Goal: Transaction & Acquisition: Download file/media

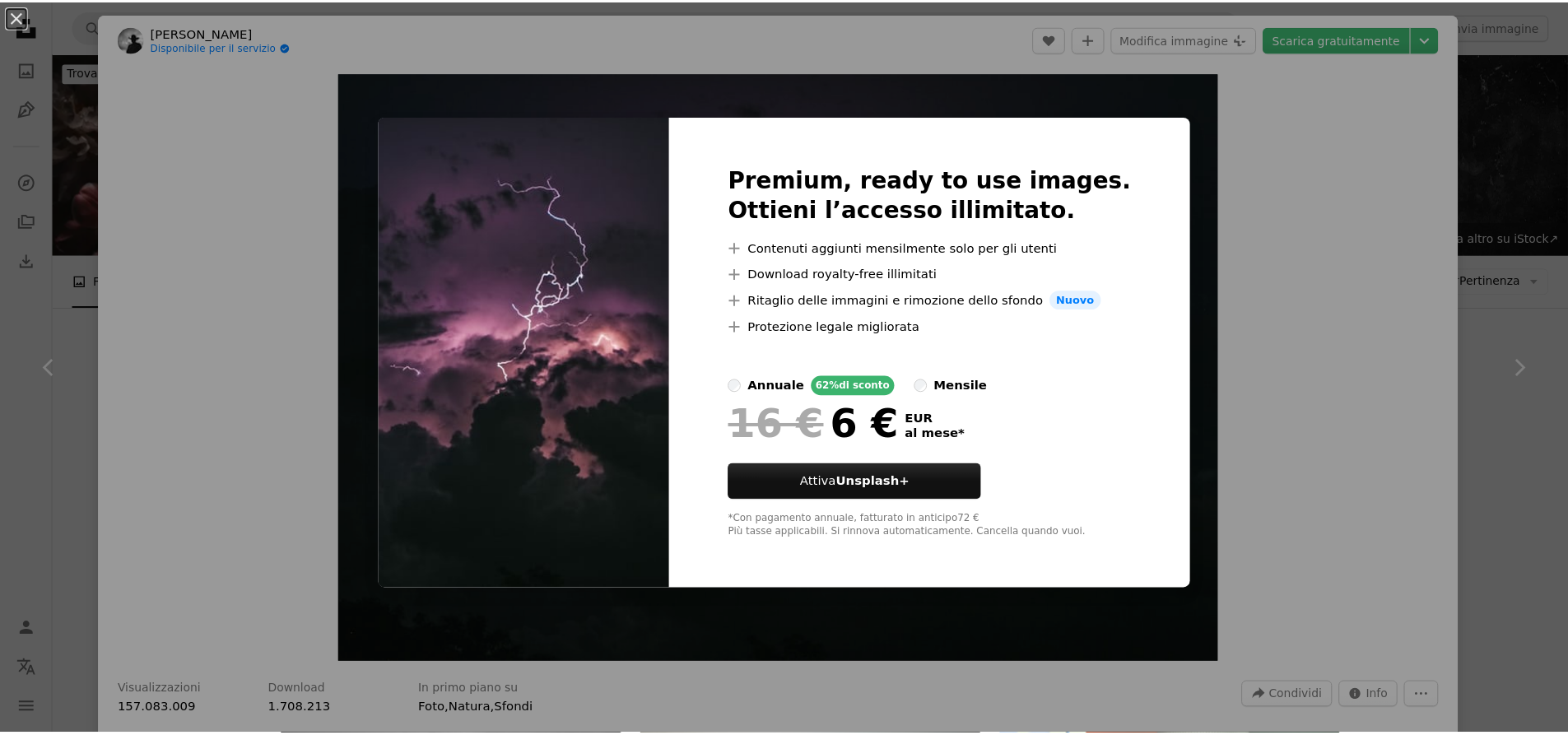
scroll to position [229, 0]
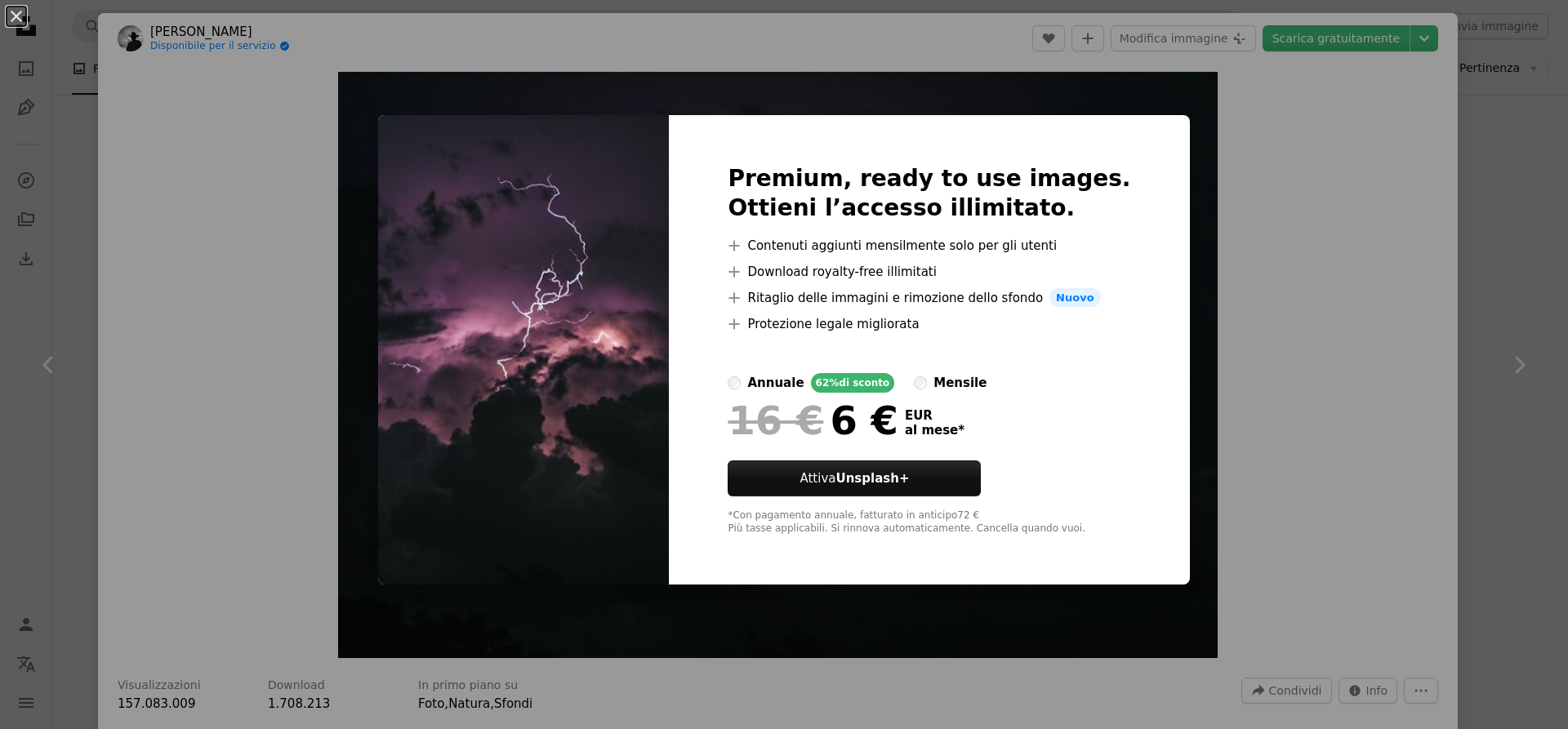
click at [1389, 252] on div "An X shape Premium, ready to use images. Ottieni l’accesso illimitato. A plus s…" at bounding box center [784, 364] width 1568 height 729
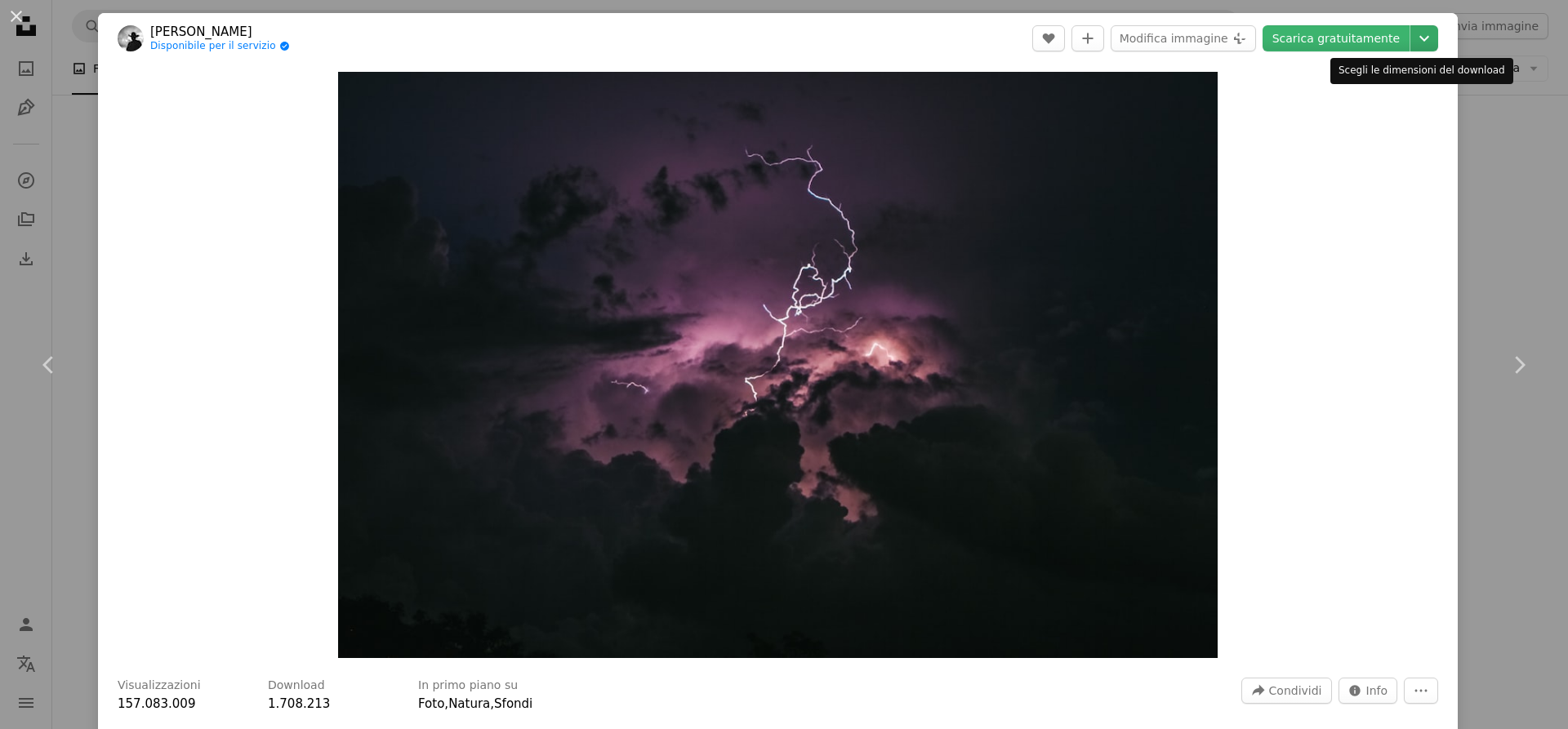
click at [1411, 37] on icon "Chevron down" at bounding box center [1424, 39] width 26 height 19
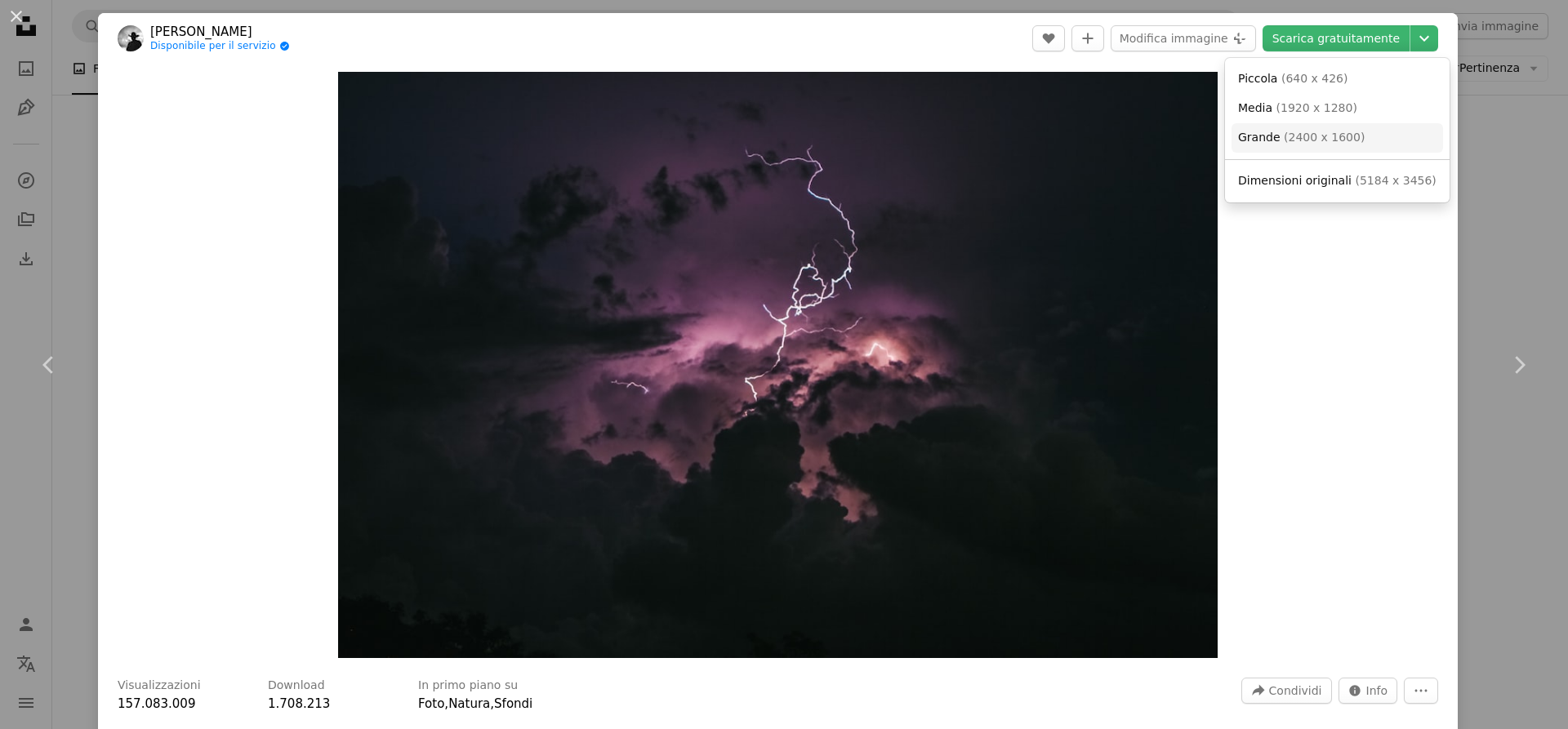
click at [1341, 139] on span "( 2400 x 1600 )" at bounding box center [1324, 137] width 81 height 14
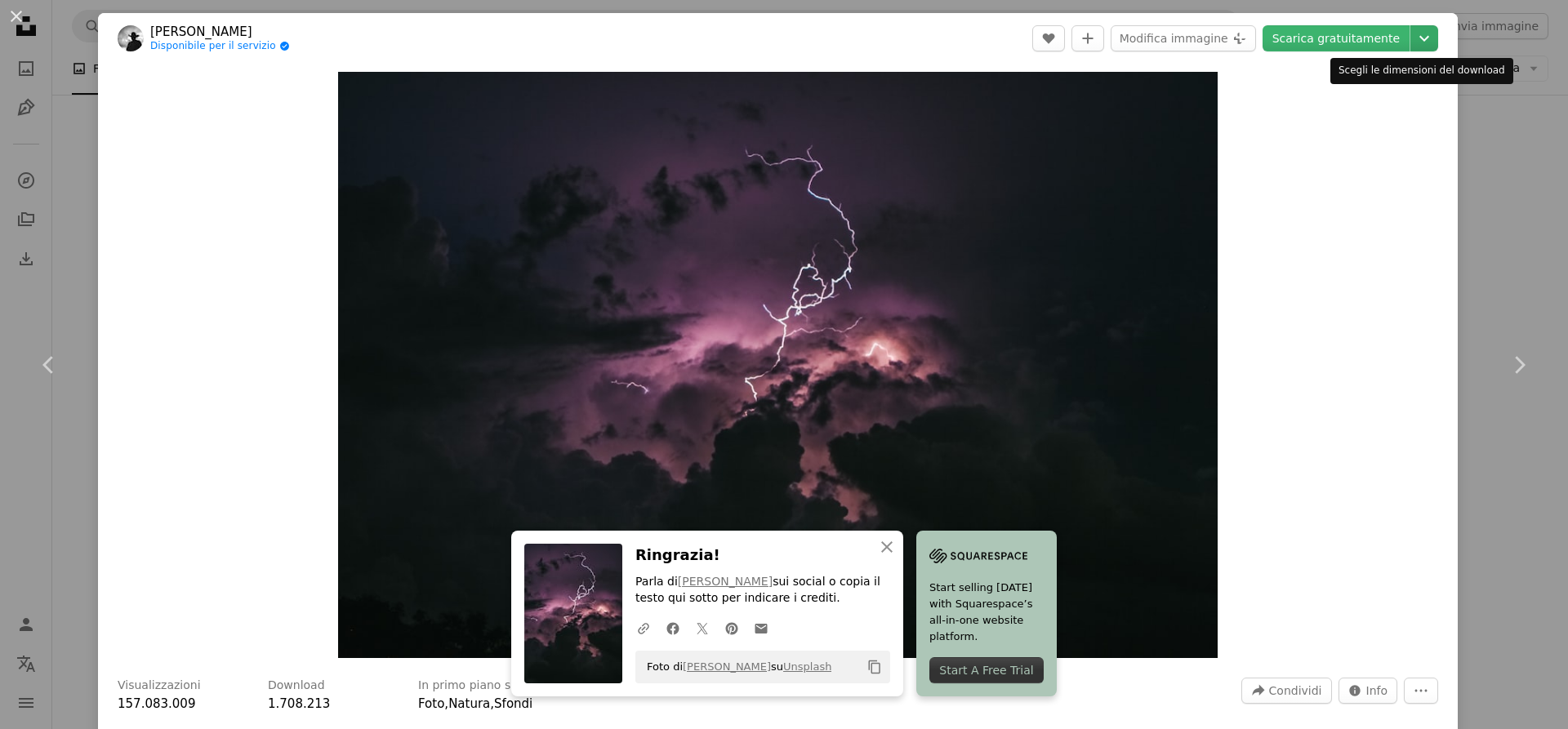
click at [1423, 46] on icon "Chevron down" at bounding box center [1424, 39] width 26 height 19
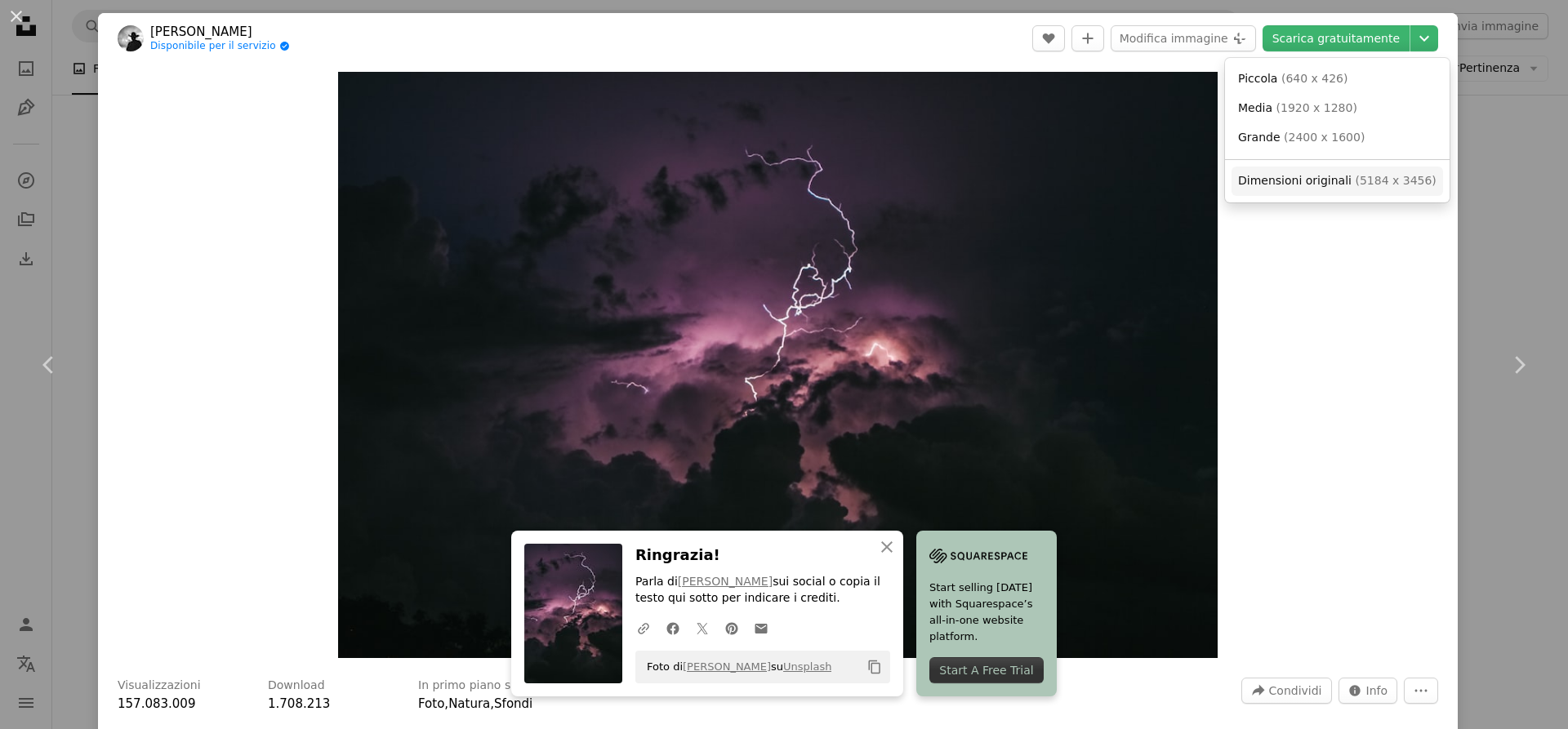
click at [1366, 185] on span "( 5184 x 3456 )" at bounding box center [1396, 181] width 81 height 14
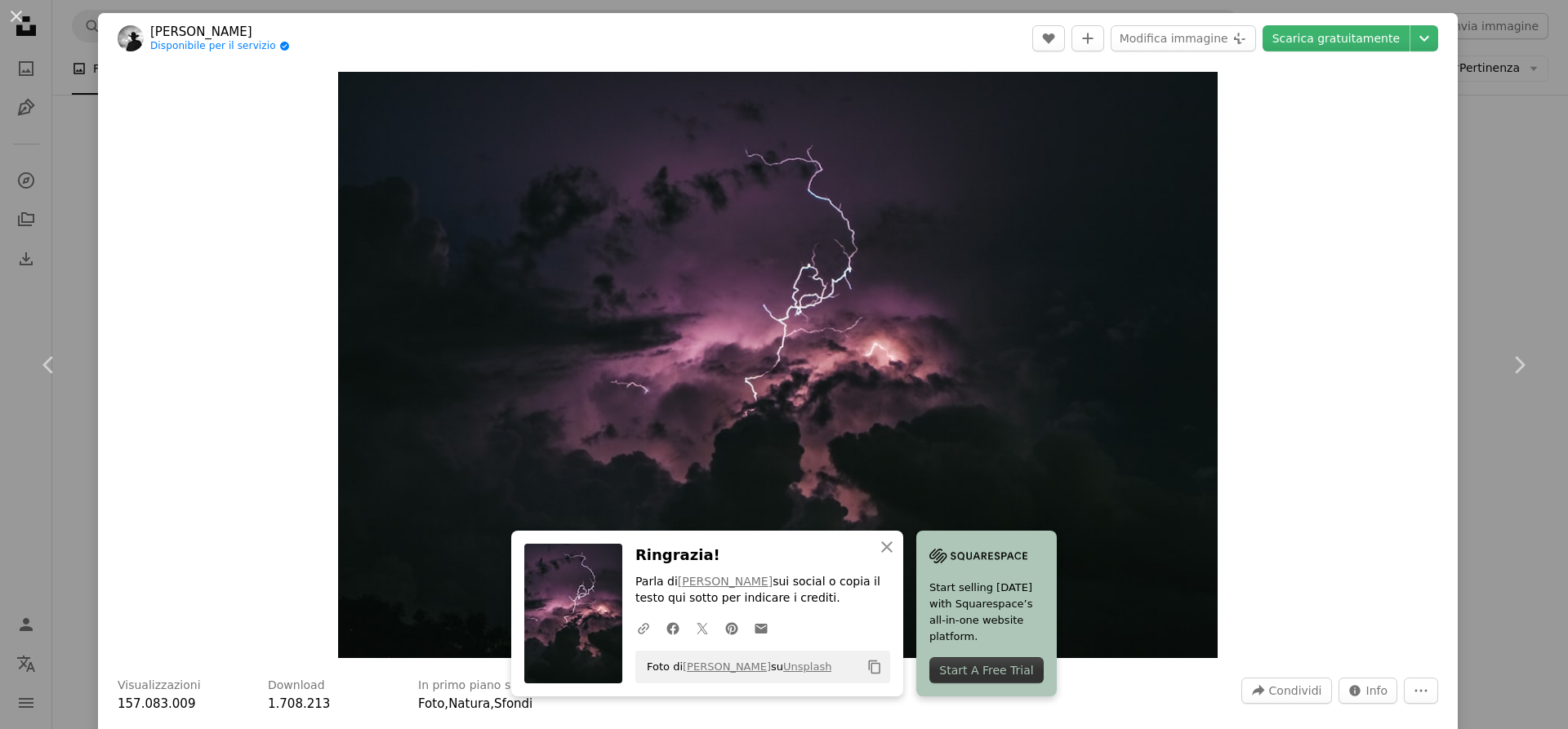
click at [1331, 432] on div "Zoom in" at bounding box center [778, 364] width 1360 height 602
click at [1475, 31] on div "An X shape Chevron left Chevron right [PERSON_NAME] Disponibile per il servizio…" at bounding box center [784, 364] width 1568 height 729
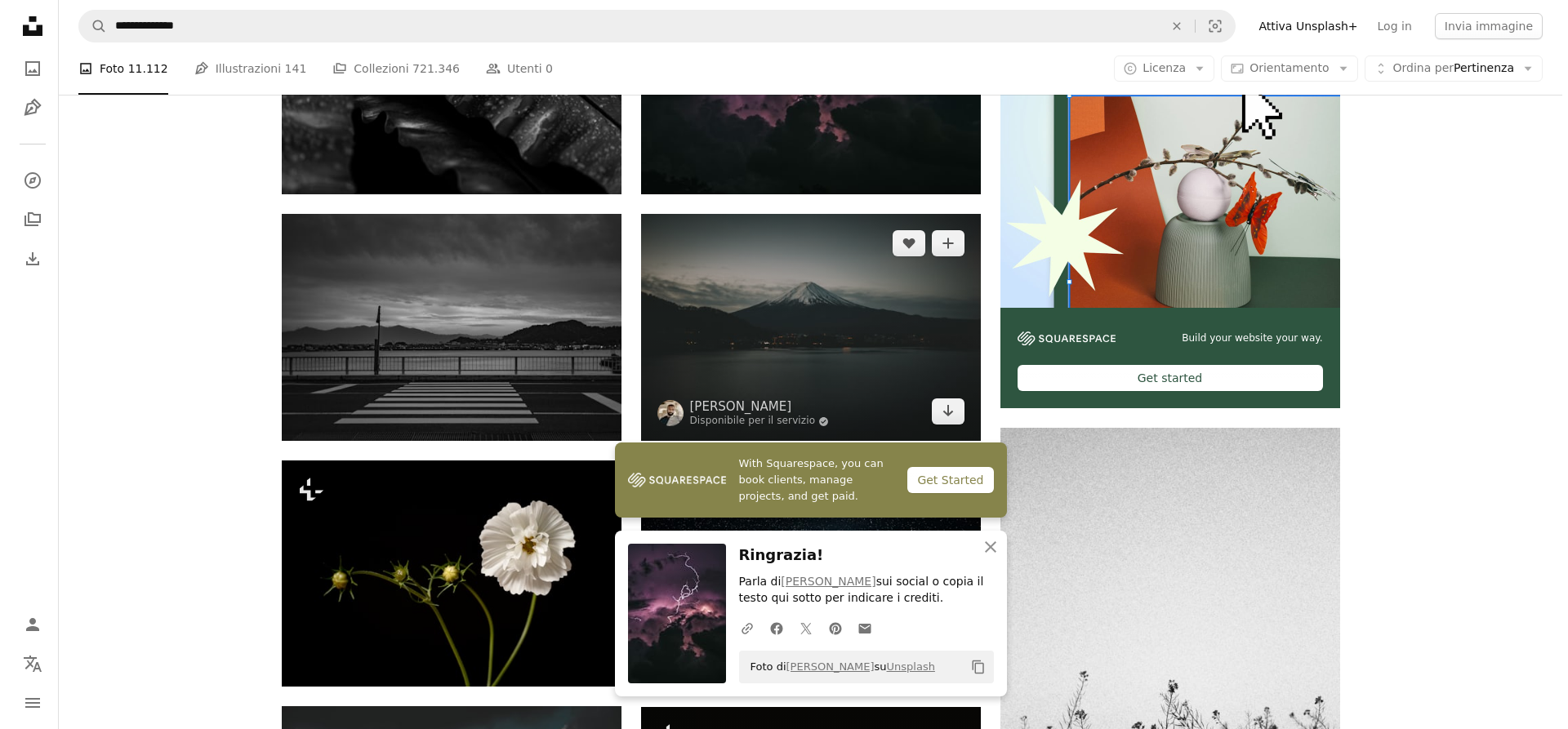
scroll to position [472, 0]
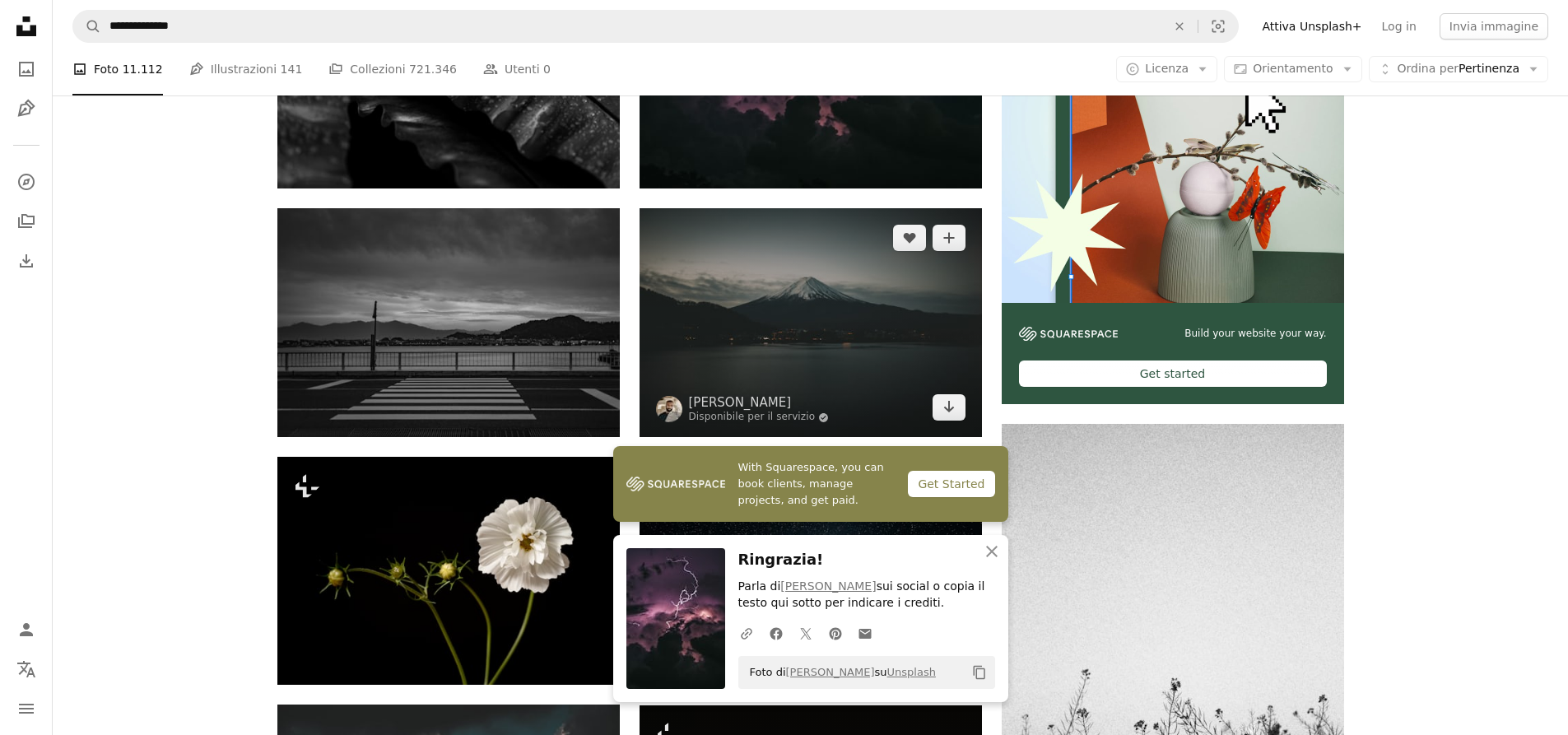
click at [823, 324] on img at bounding box center [810, 323] width 342 height 229
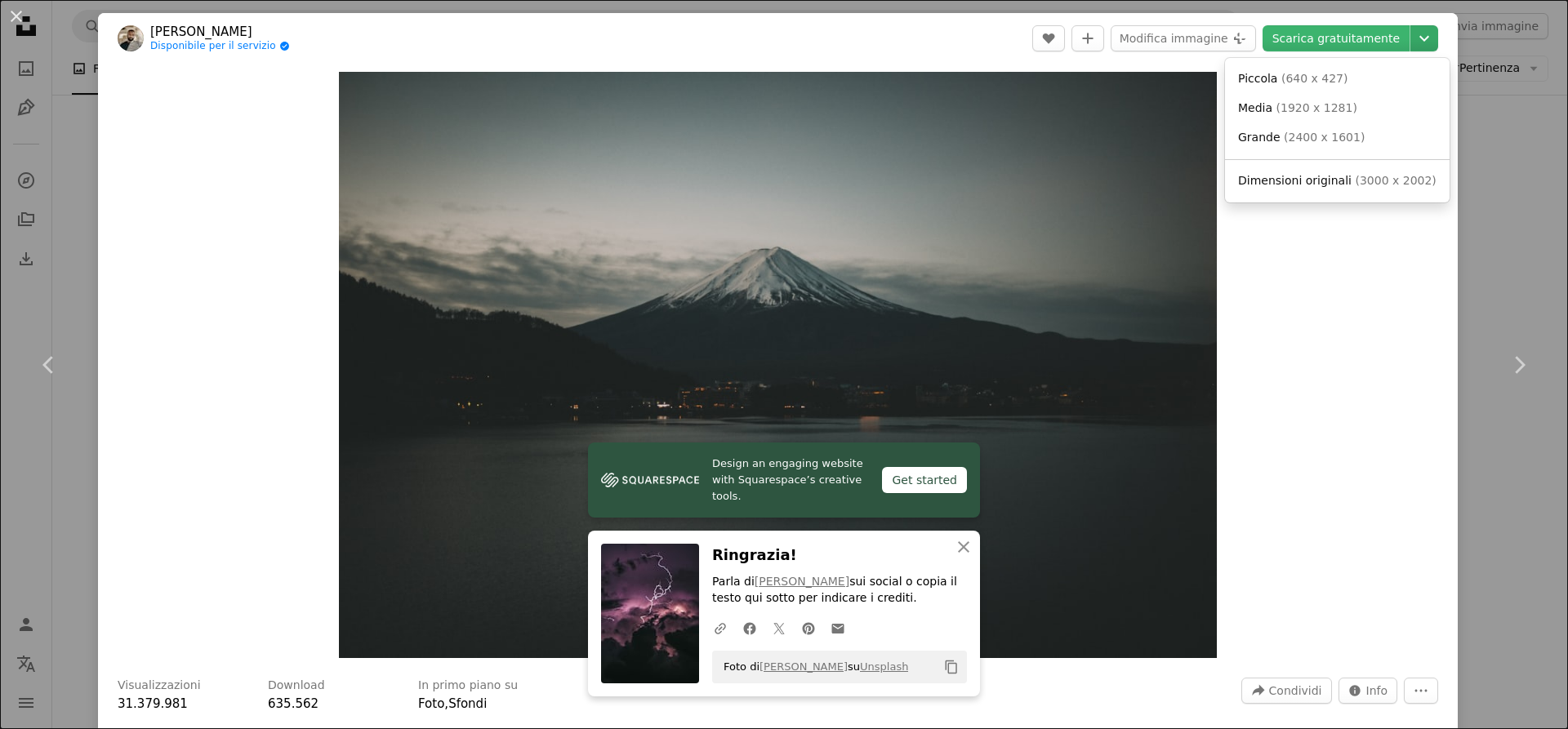
click at [1411, 32] on icon "Chevron down" at bounding box center [1424, 39] width 26 height 19
click at [1338, 191] on link "Dimensioni originali ( 3000 x 2002 )" at bounding box center [1337, 181] width 212 height 29
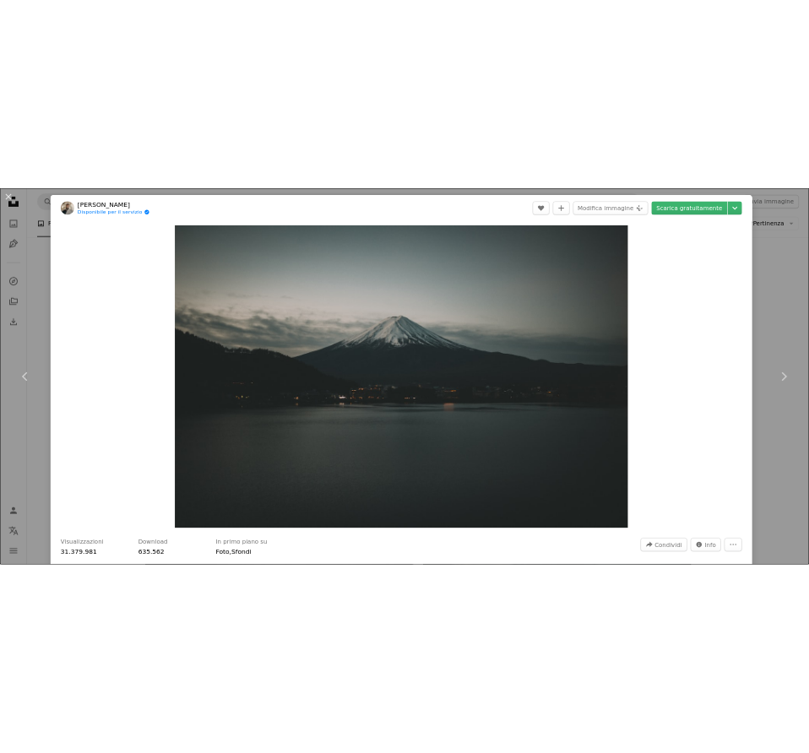
scroll to position [3672, 0]
